Goal: Information Seeking & Learning: Check status

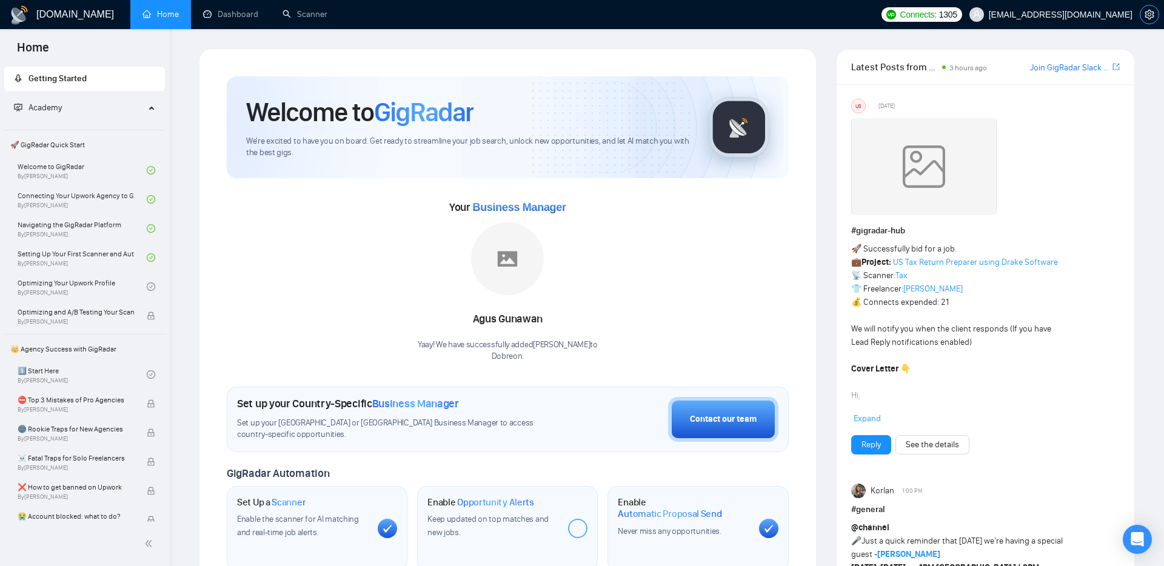
click at [1148, 12] on icon "setting" at bounding box center [1150, 15] width 10 height 10
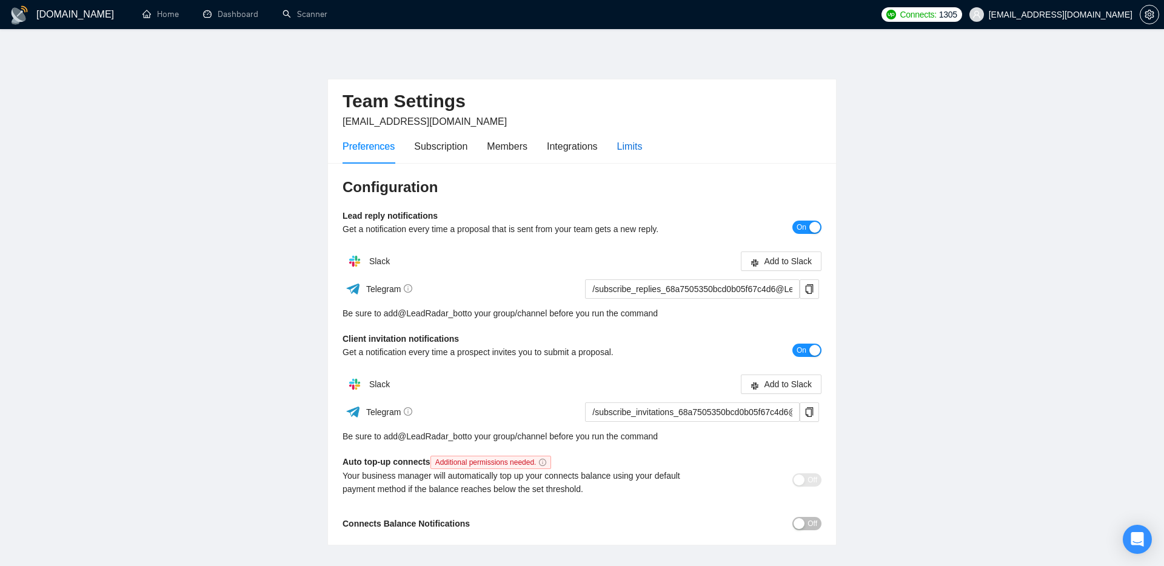
click at [643, 147] on div "Limits" at bounding box center [629, 146] width 25 height 15
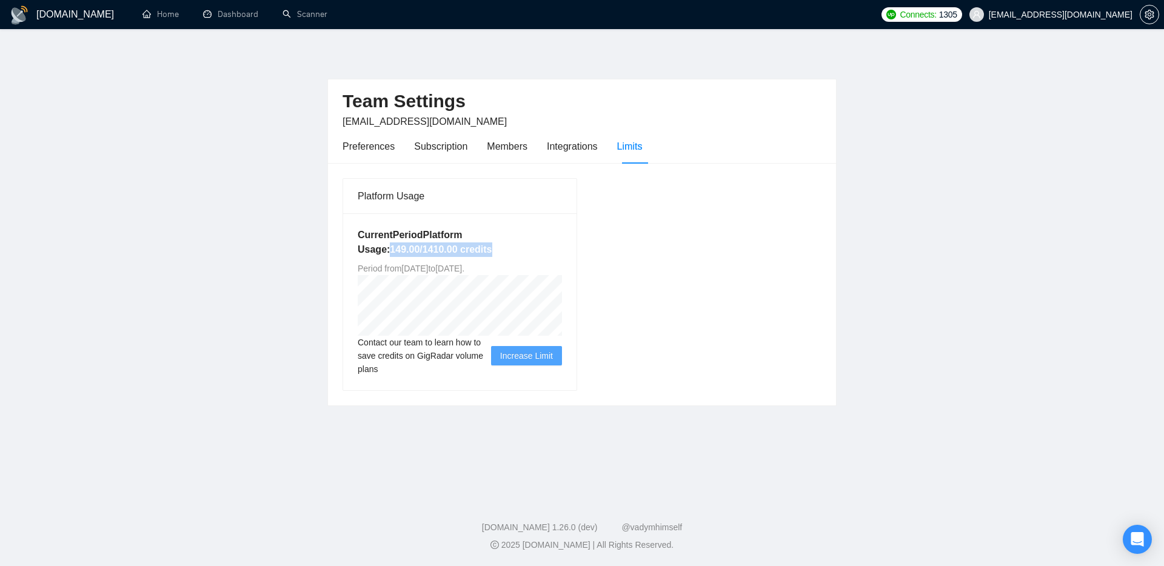
drag, startPoint x: 388, startPoint y: 249, endPoint x: 506, endPoint y: 248, distance: 118.3
click at [506, 248] on h5 "Current Period Platform Usage: 149.00 / 1410.00 credits" at bounding box center [460, 242] width 204 height 29
click at [584, 154] on div "Integrations" at bounding box center [572, 146] width 51 height 35
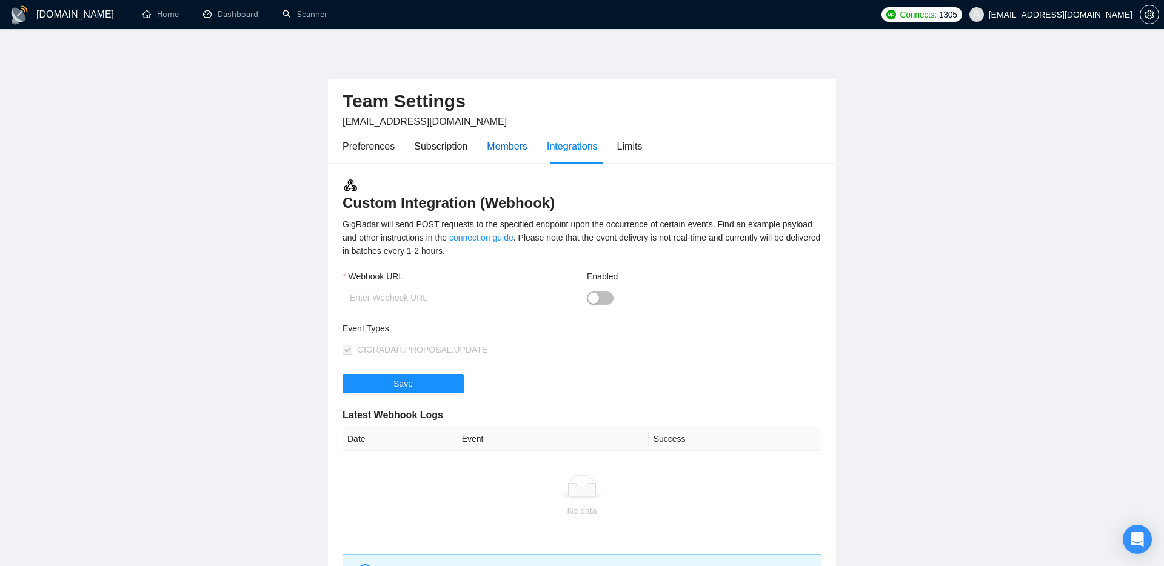
click at [514, 151] on div "Members" at bounding box center [507, 146] width 41 height 15
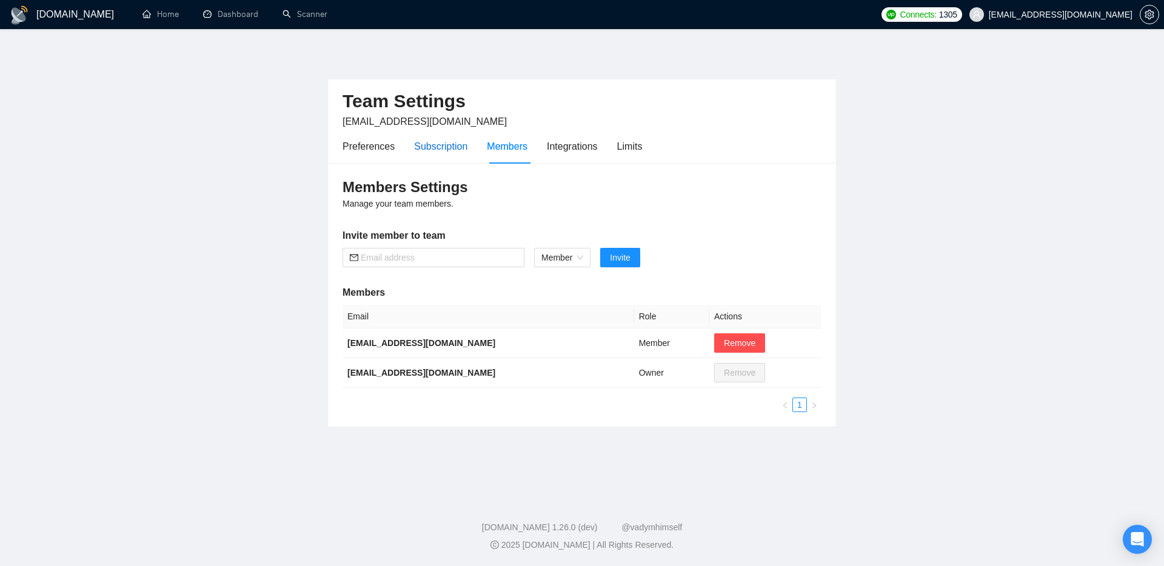
click at [449, 147] on div "Subscription" at bounding box center [440, 146] width 53 height 15
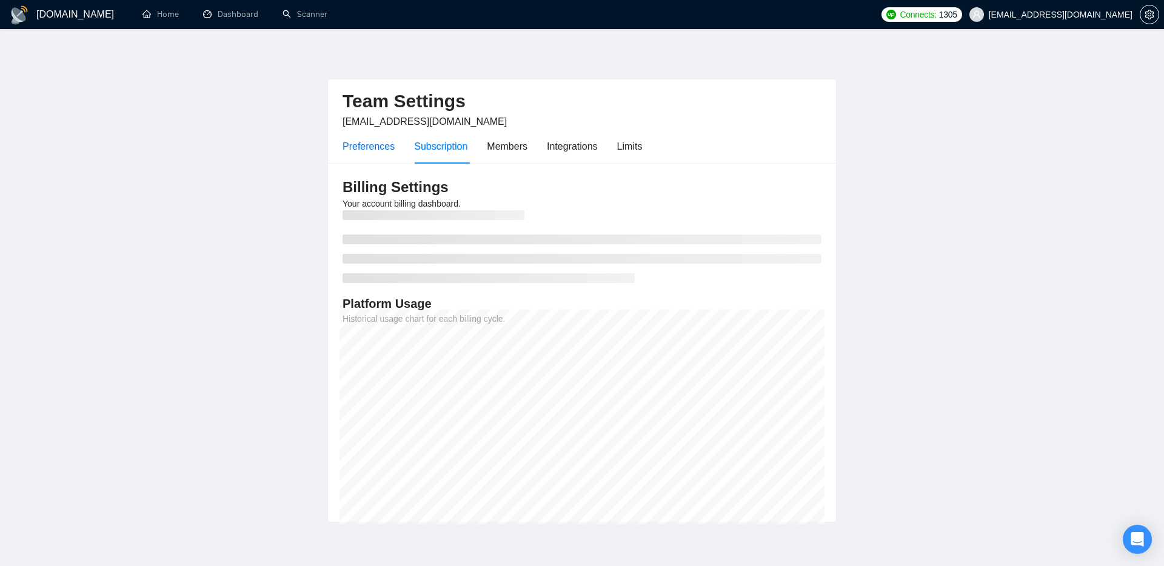
click at [368, 148] on div "Preferences" at bounding box center [369, 146] width 52 height 15
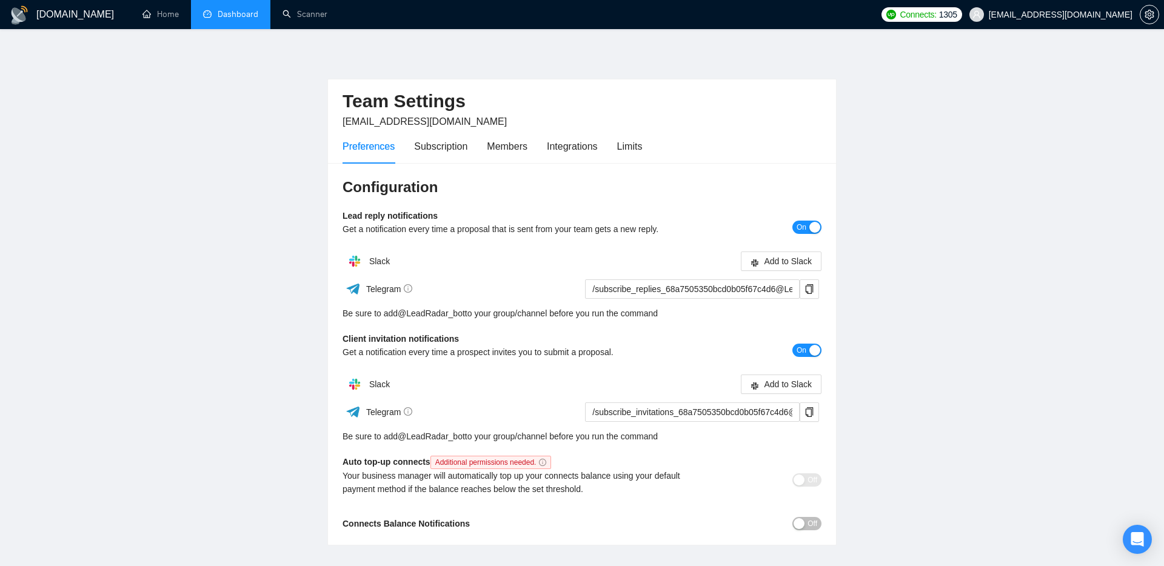
click at [214, 19] on link "Dashboard" at bounding box center [230, 14] width 55 height 10
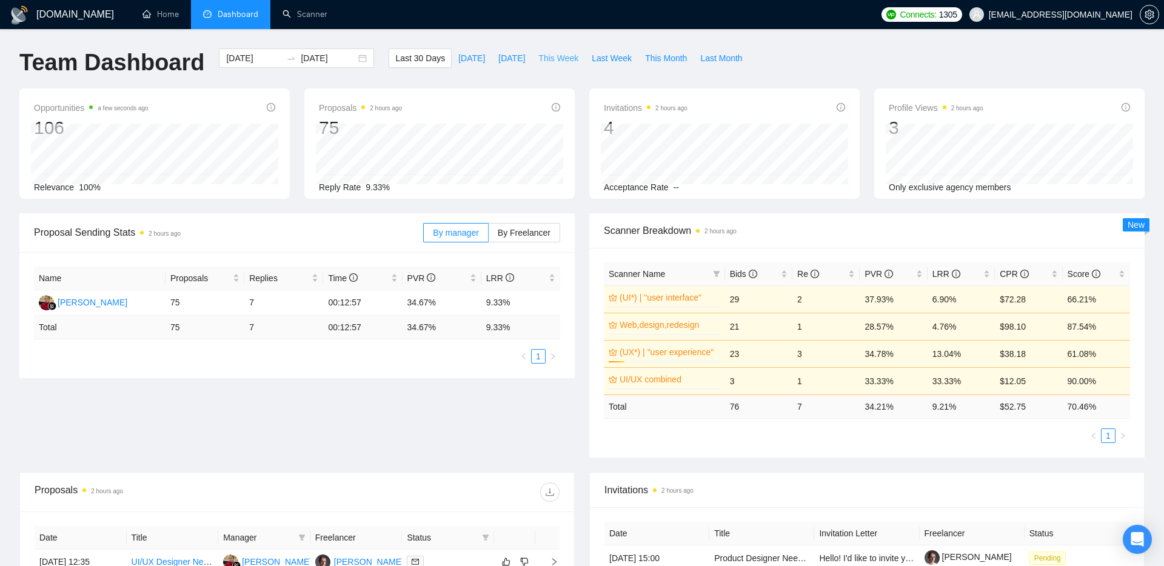
click at [549, 63] on span "This Week" at bounding box center [559, 58] width 40 height 13
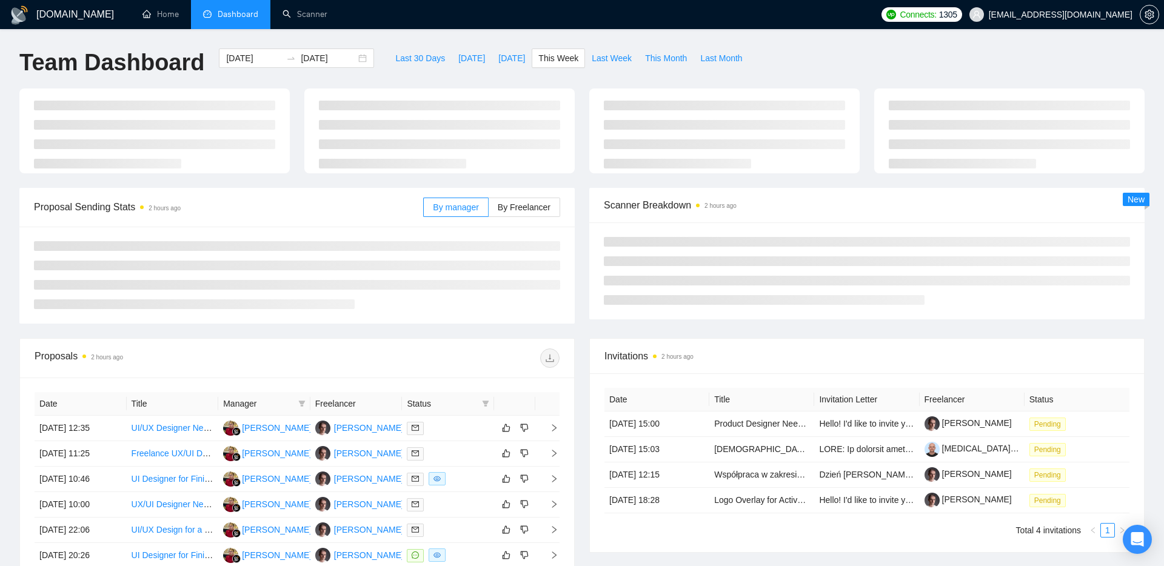
type input "[DATE]"
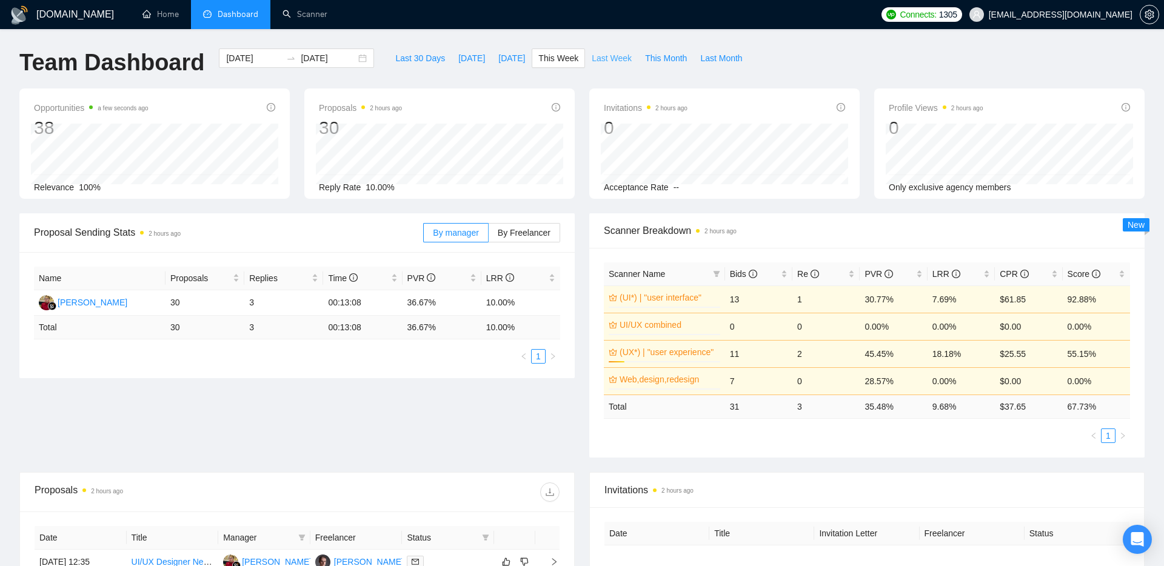
click at [603, 59] on span "Last Week" at bounding box center [612, 58] width 40 height 13
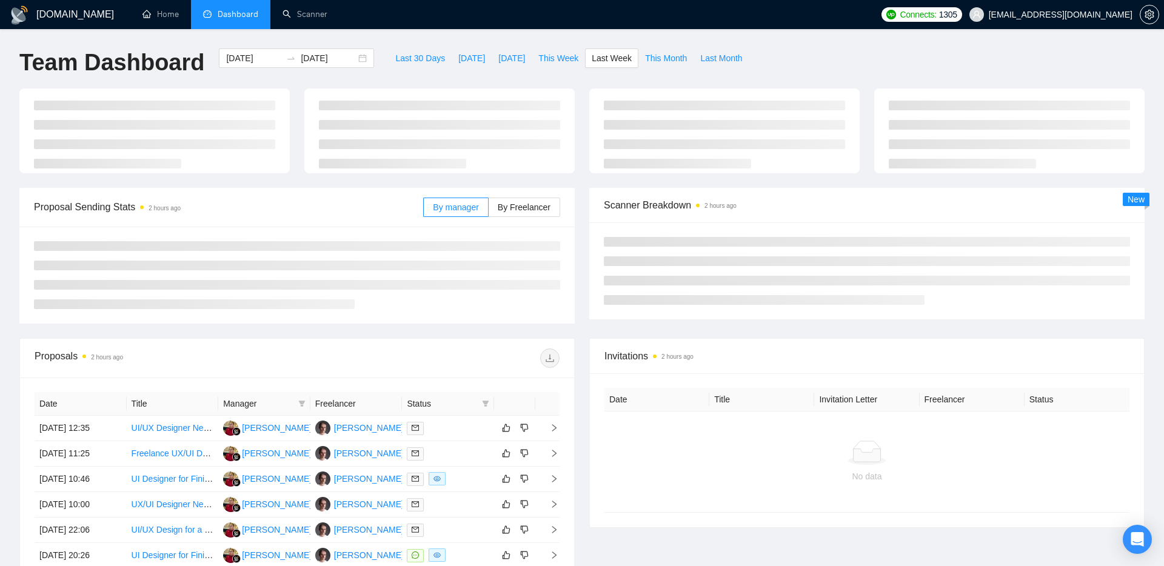
type input "[DATE]"
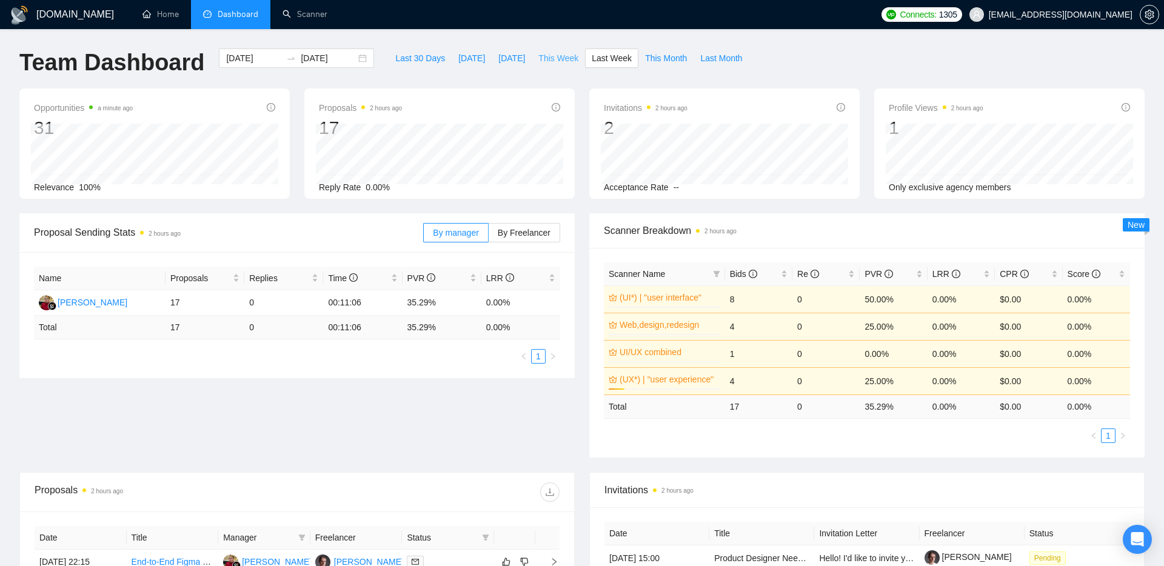
click at [553, 59] on span "This Week" at bounding box center [559, 58] width 40 height 13
type input "[DATE]"
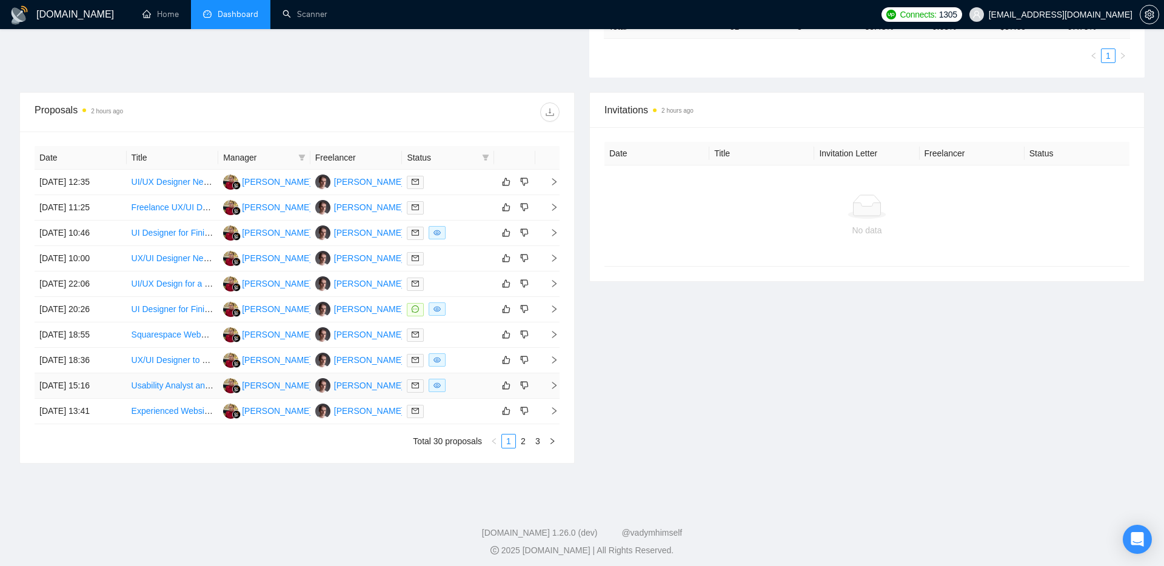
scroll to position [383, 0]
